Goal: Find specific page/section: Find specific page/section

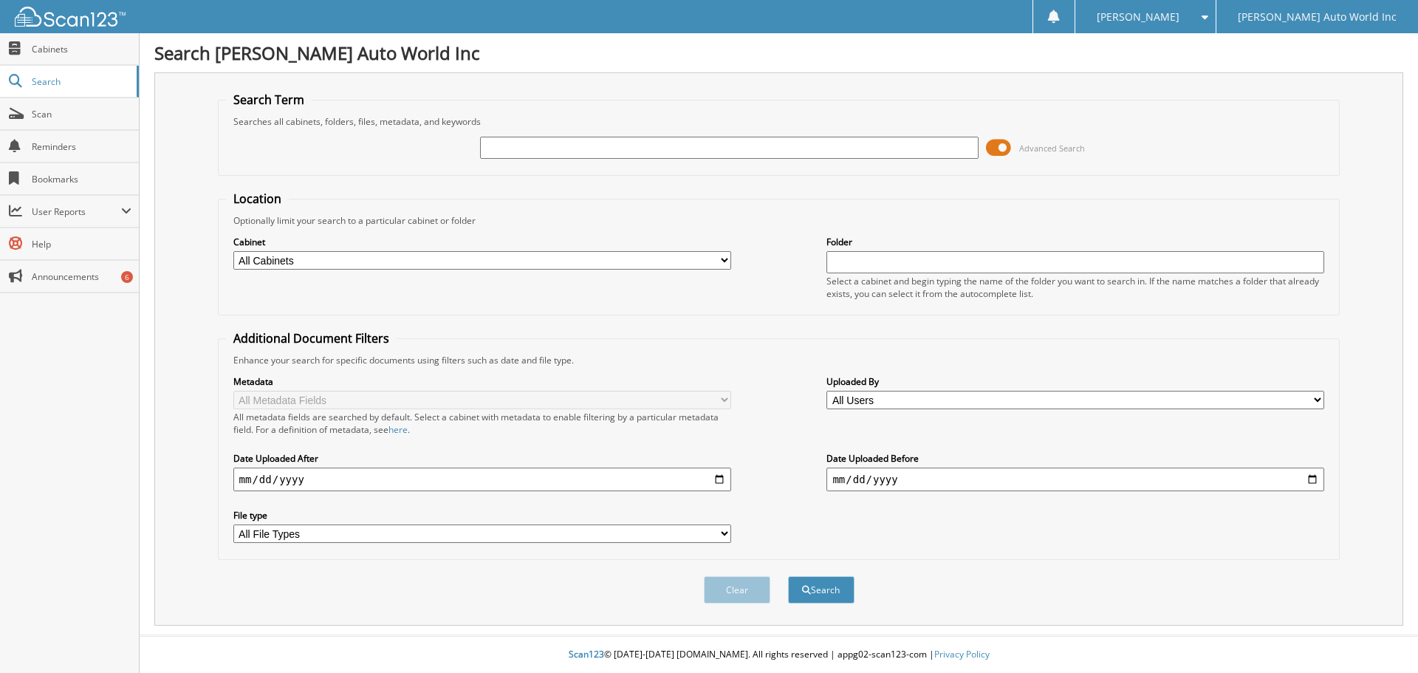
drag, startPoint x: 51, startPoint y: 353, endPoint x: 55, endPoint y: 325, distance: 28.3
click at [52, 353] on div "Close Cabinets Search Scan Reminders Bookmarks User Reports" at bounding box center [70, 353] width 140 height 640
drag, startPoint x: 64, startPoint y: 363, endPoint x: 58, endPoint y: 171, distance: 192.2
click at [66, 354] on div "Close Cabinets Search Scan Reminders Bookmarks User Reports" at bounding box center [70, 353] width 140 height 640
type input "26068269"
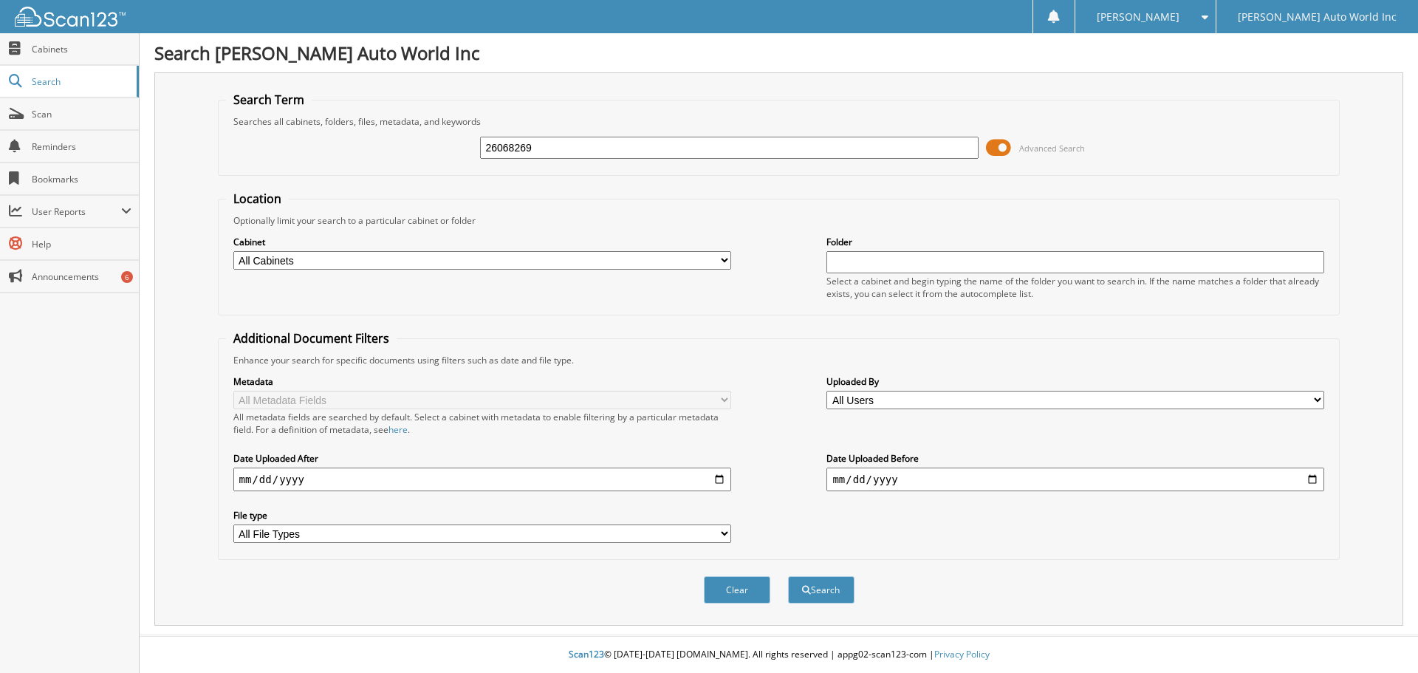
click at [788, 576] on button "Search" at bounding box center [821, 589] width 66 height 27
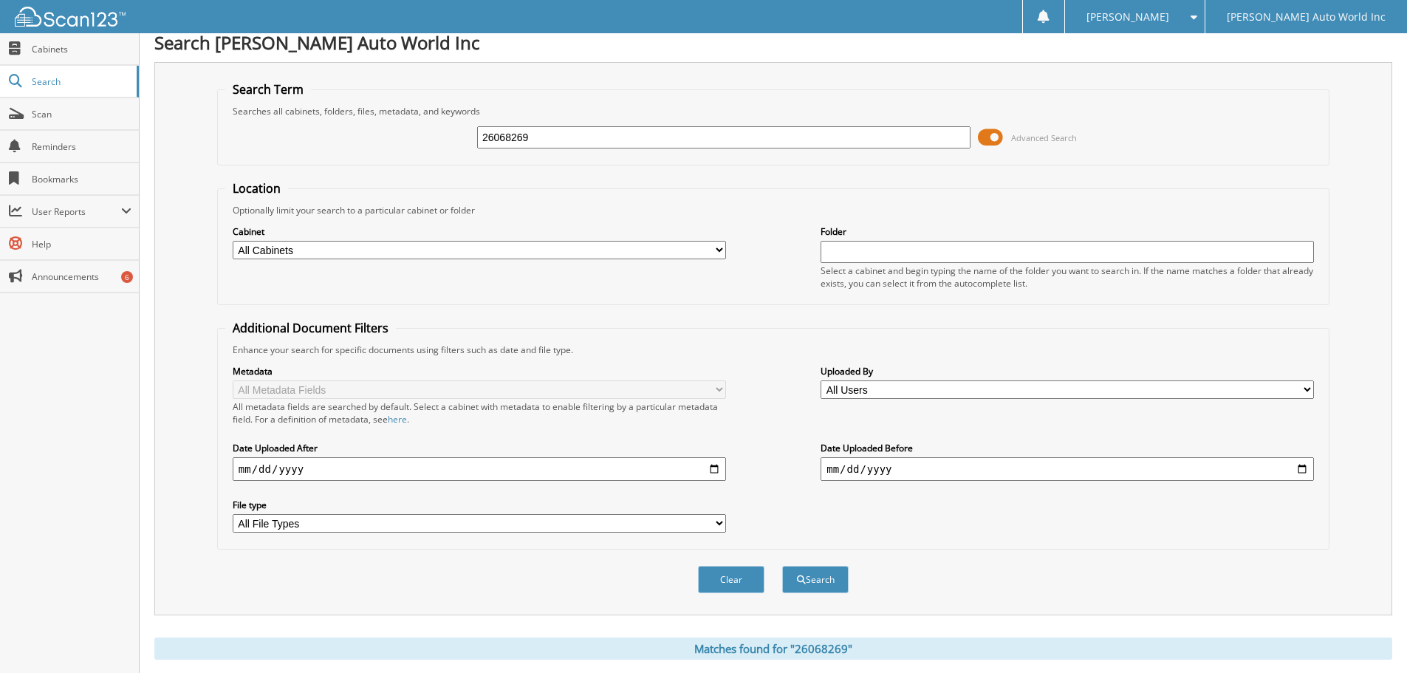
scroll to position [211, 0]
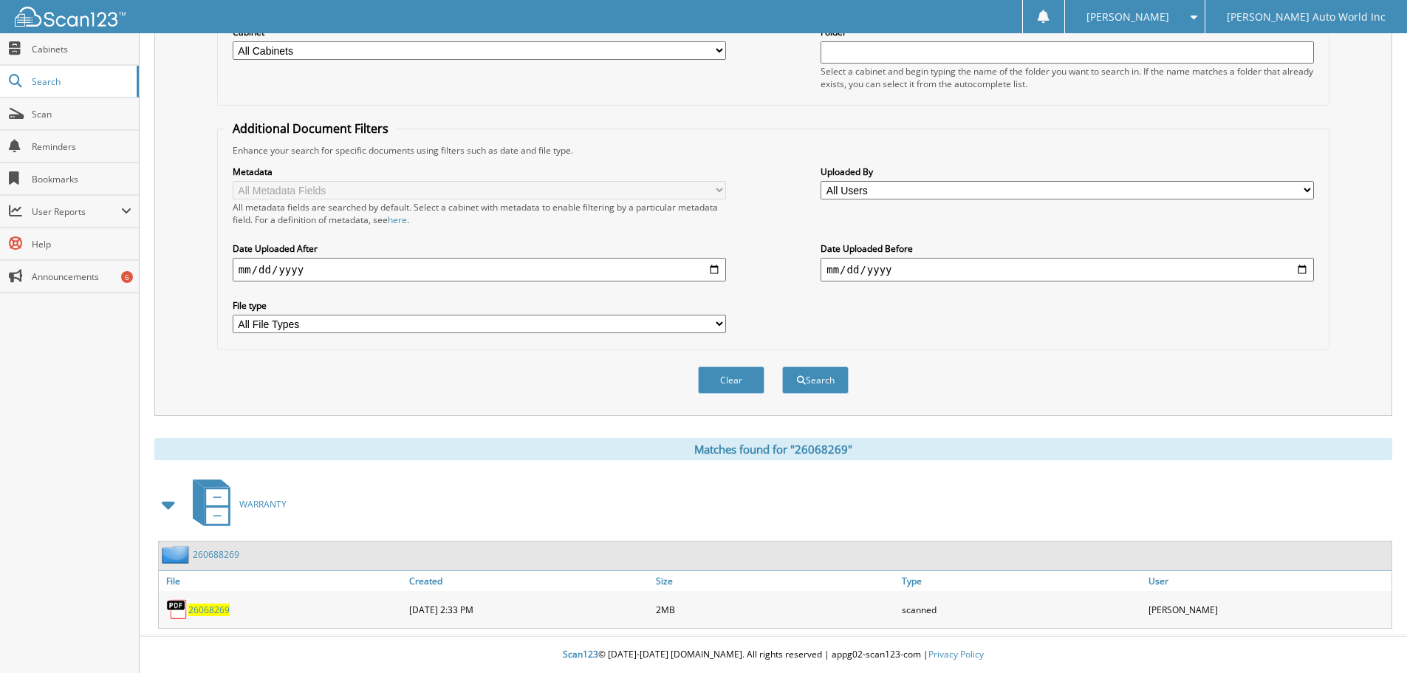
click at [215, 610] on span "26068269" at bounding box center [208, 610] width 41 height 13
